Goal: Find contact information: Find contact information

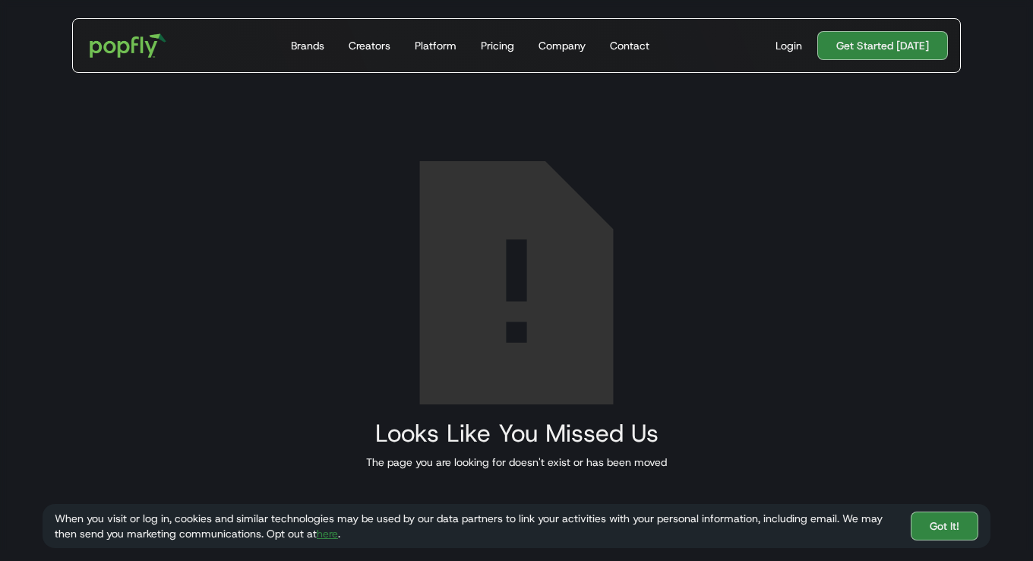
scroll to position [425, 0]
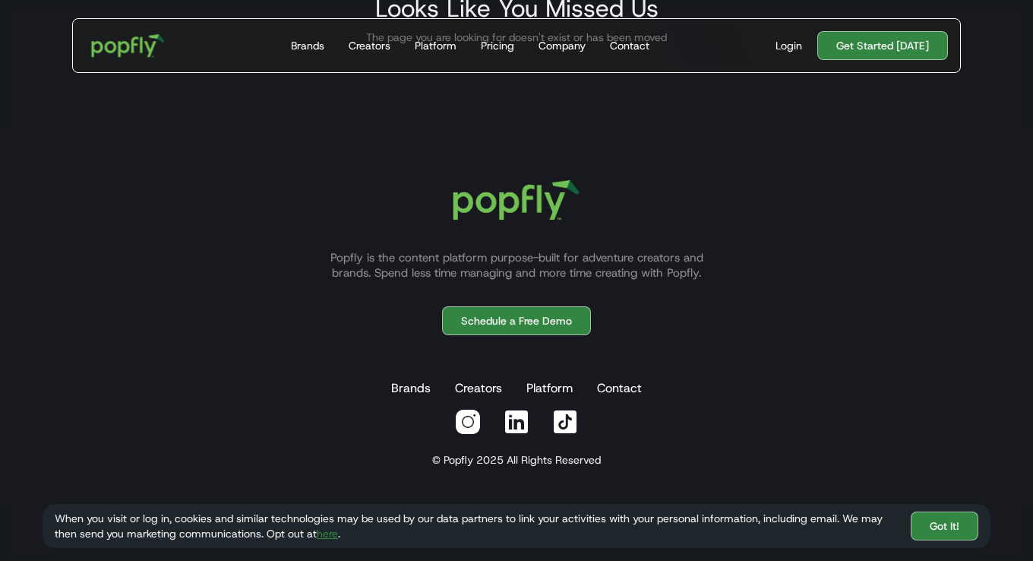
click at [146, 50] on img "home" at bounding box center [128, 46] width 94 height 44
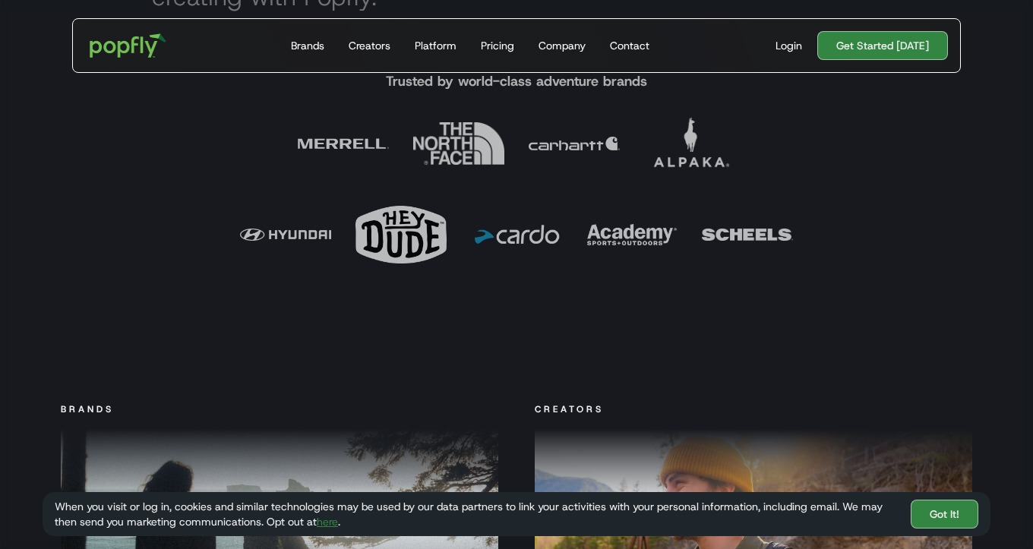
scroll to position [0, 5]
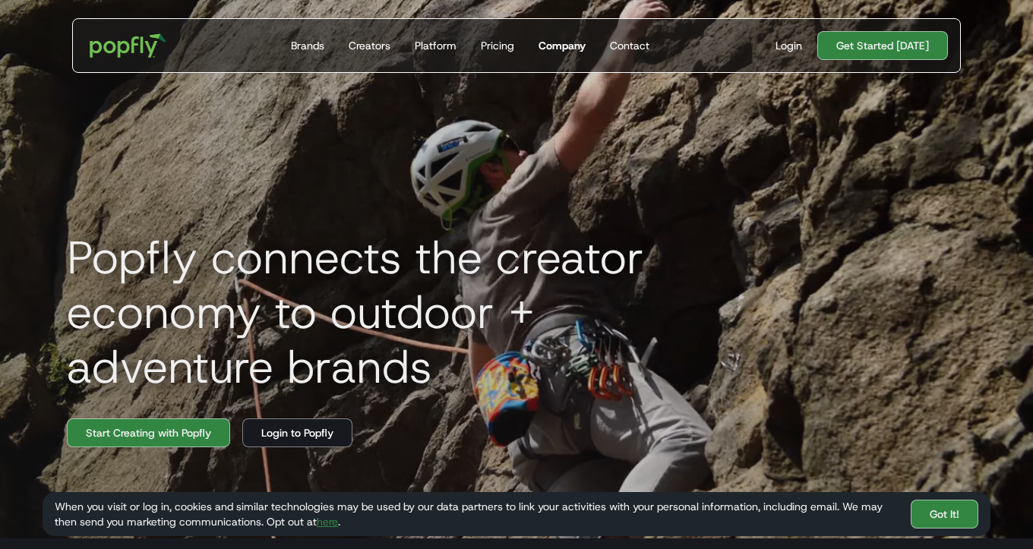
click at [566, 46] on div "Company" at bounding box center [562, 45] width 47 height 15
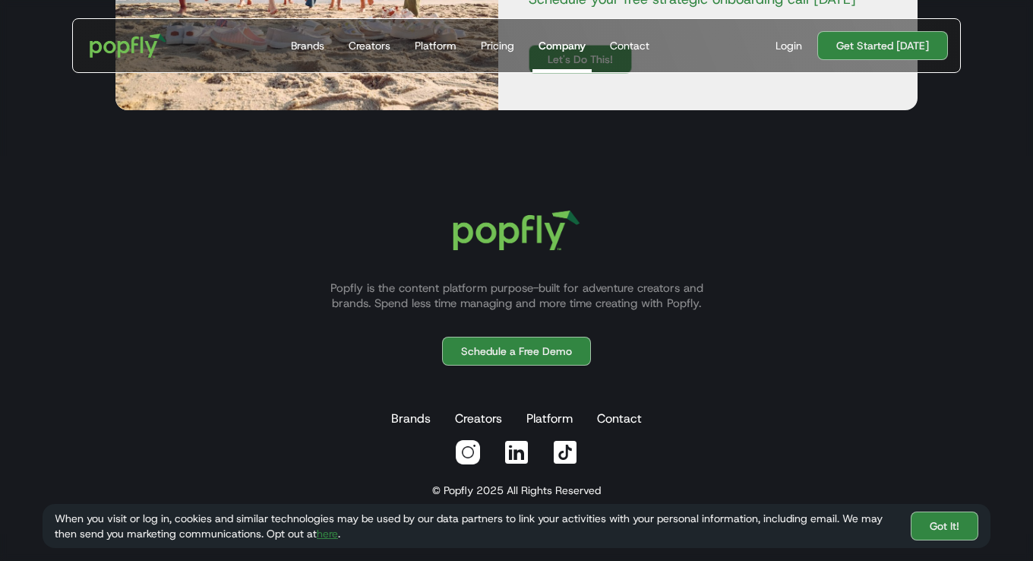
scroll to position [1941, 0]
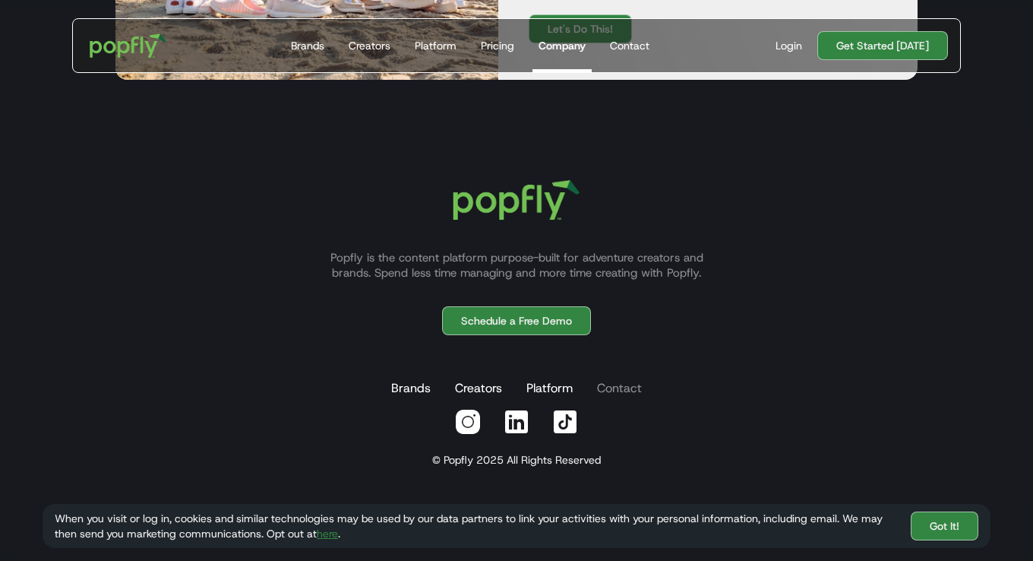
click at [623, 389] on link "Contact" at bounding box center [619, 388] width 51 height 30
